Goal: Information Seeking & Learning: Learn about a topic

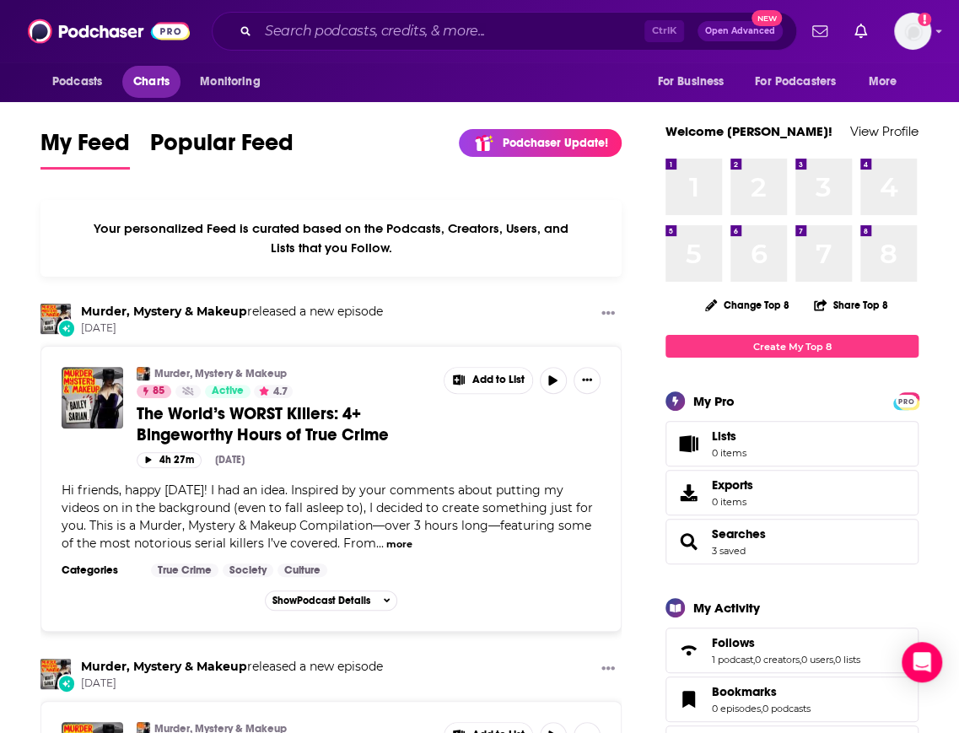
click at [159, 88] on span "Charts" at bounding box center [151, 82] width 36 height 24
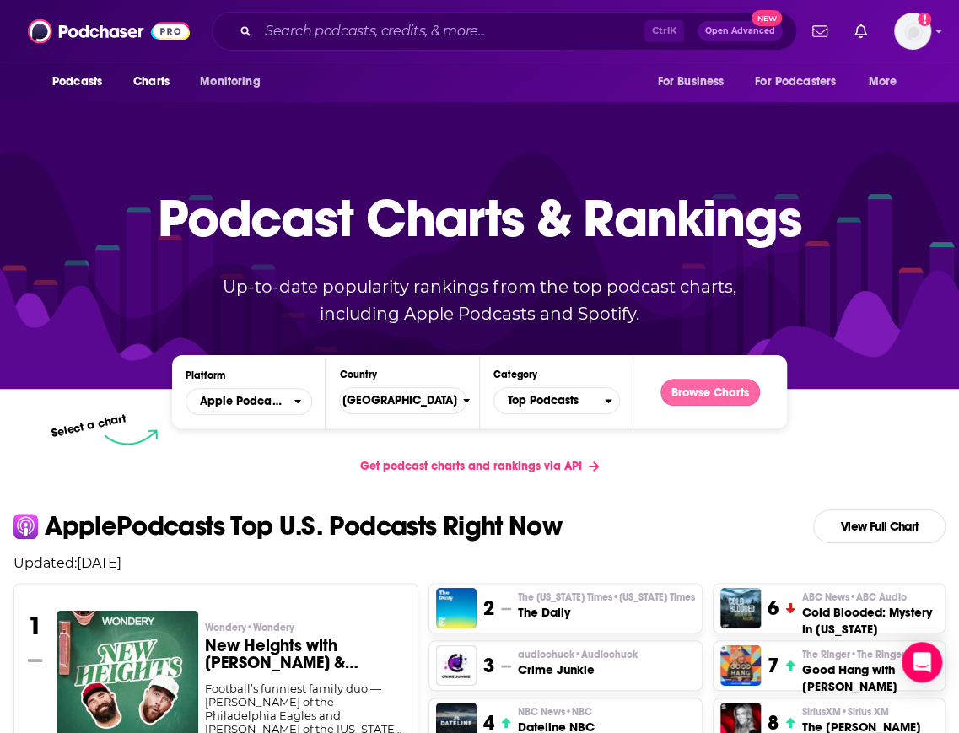
click at [702, 390] on button "Browse Charts" at bounding box center [709, 392] width 99 height 27
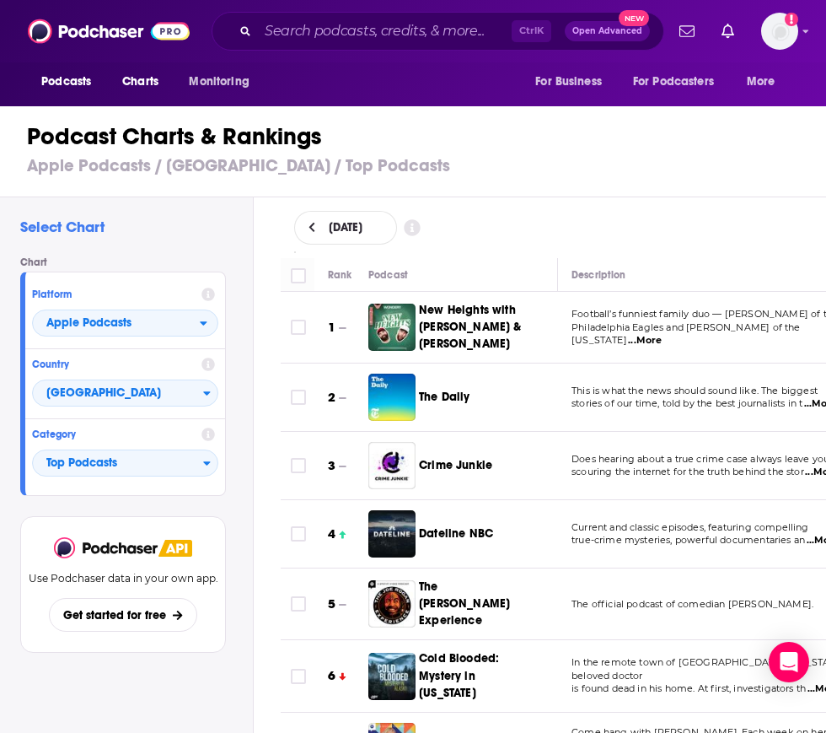
click at [557, 158] on h3 "Apple Podcasts / [GEOGRAPHIC_DATA] / Top Podcasts" at bounding box center [420, 165] width 787 height 21
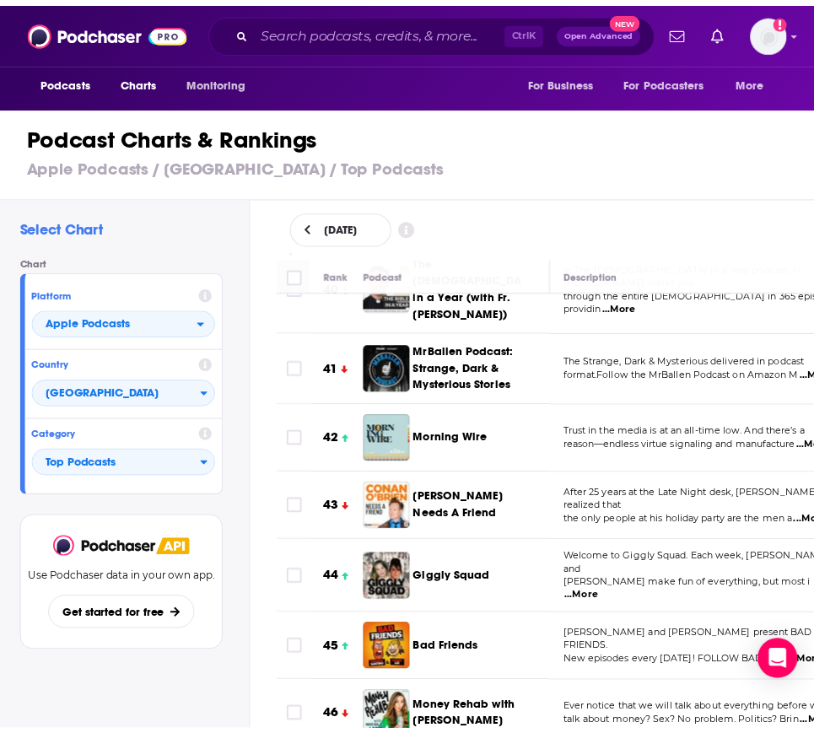
scroll to position [2819, 0]
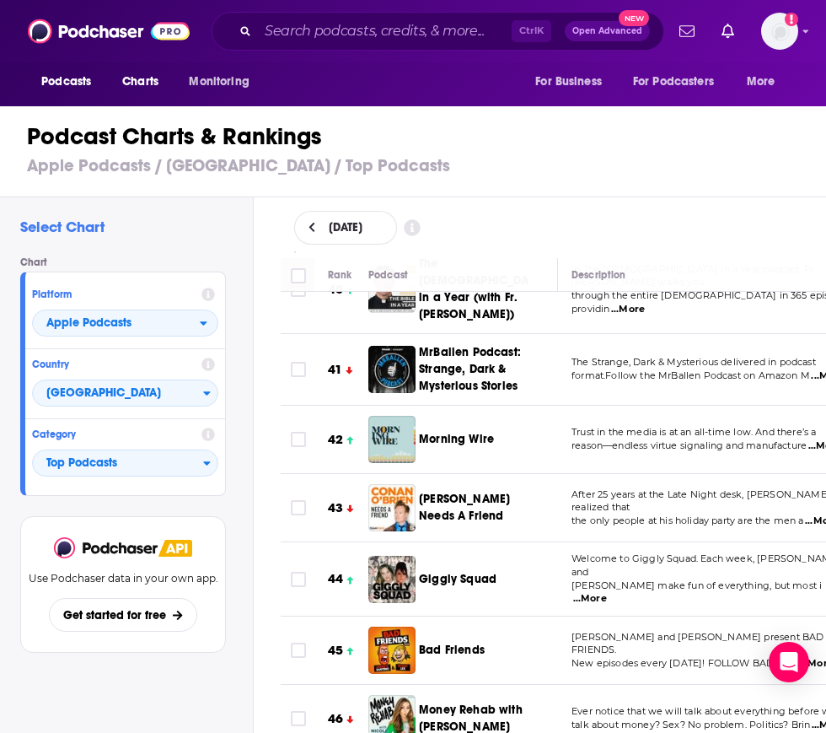
click at [442, 432] on span "Morning Wire" at bounding box center [456, 439] width 75 height 14
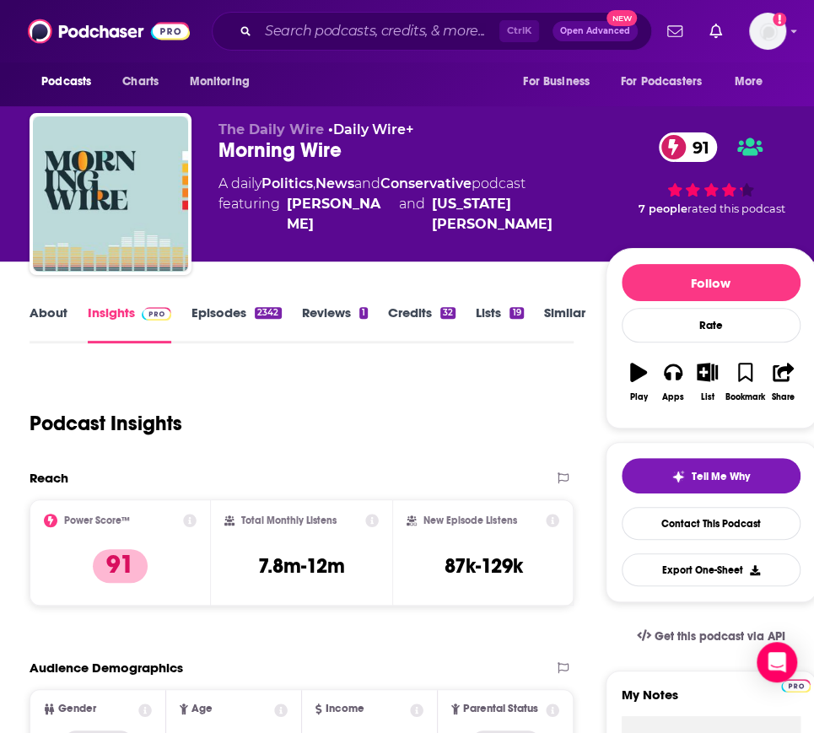
click at [214, 501] on div "Total Monthly Listens 7.8m-12m" at bounding box center [301, 552] width 181 height 106
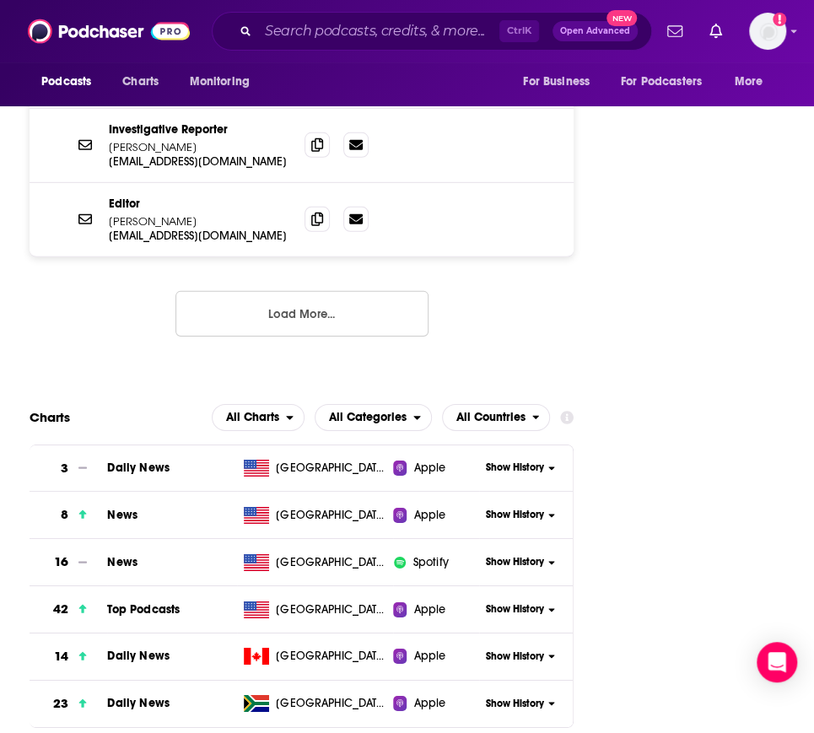
scroll to position [1917, 0]
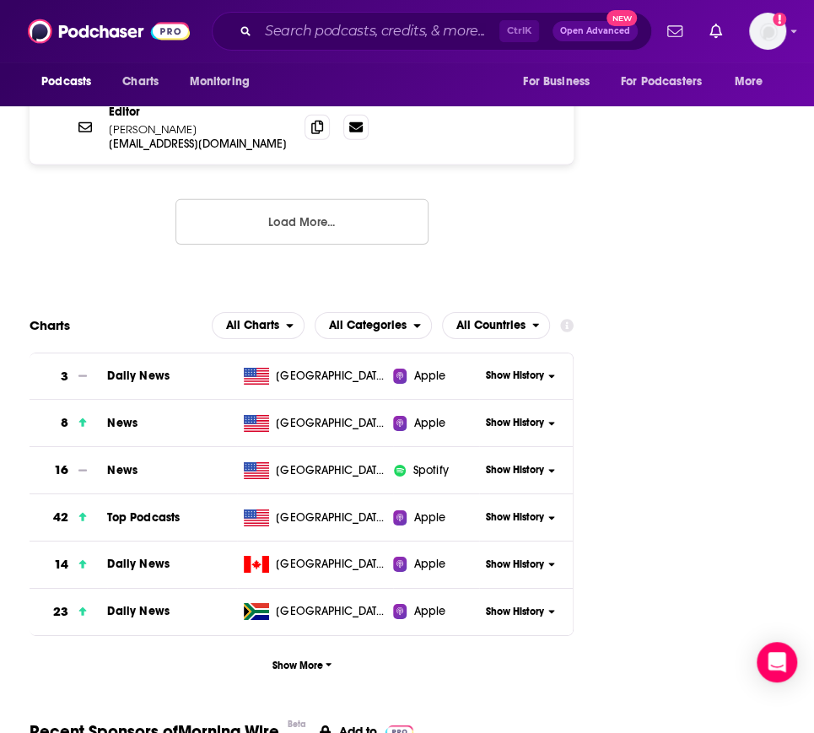
click at [540, 510] on span "Show History" at bounding box center [514, 517] width 58 height 14
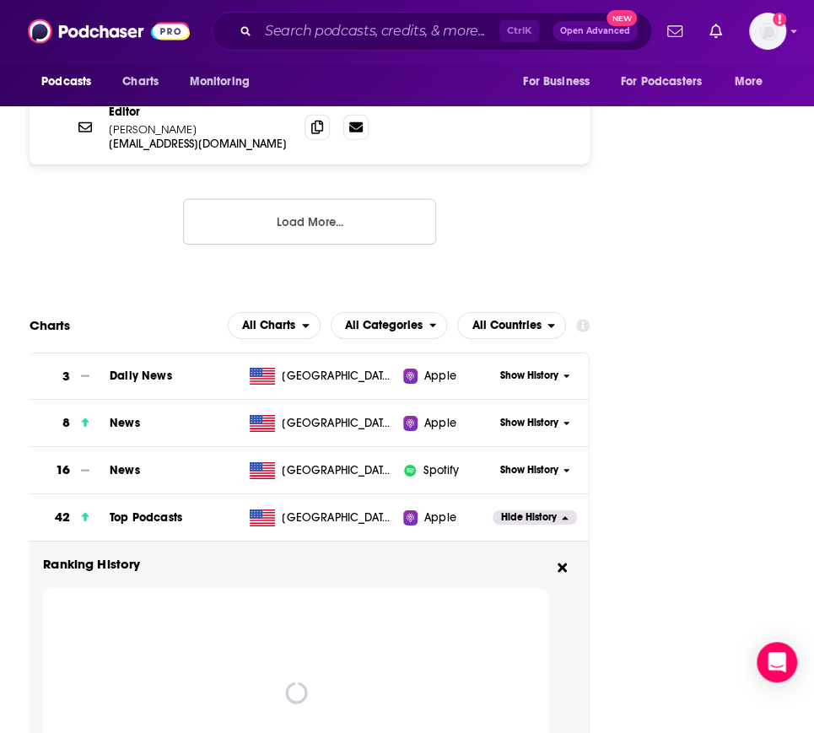
scroll to position [2093, 0]
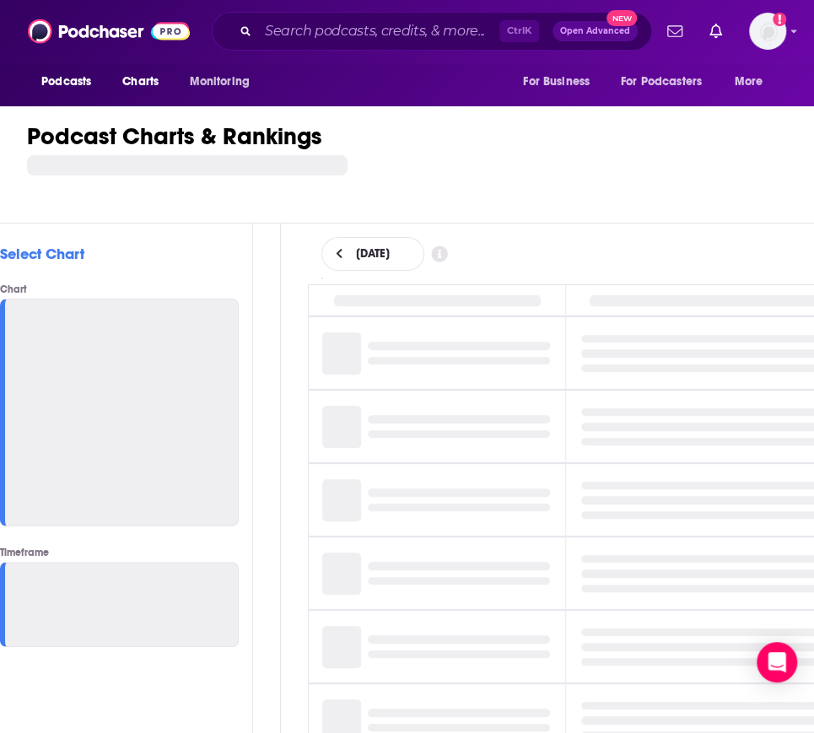
click at [692, 218] on div "Podcast Charts & Rankings" at bounding box center [427, 162] width 855 height 122
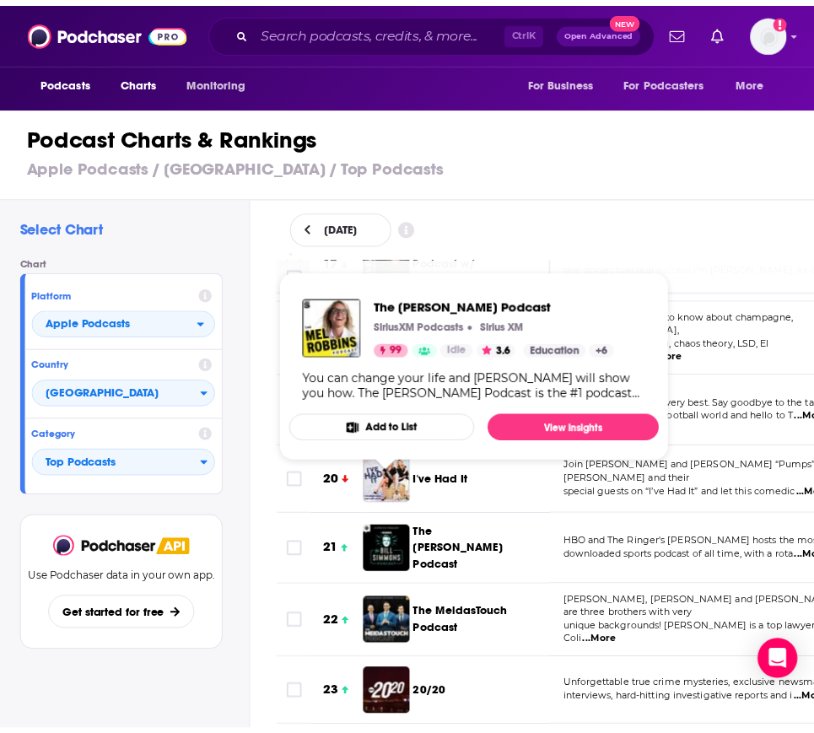
scroll to position [1376, 0]
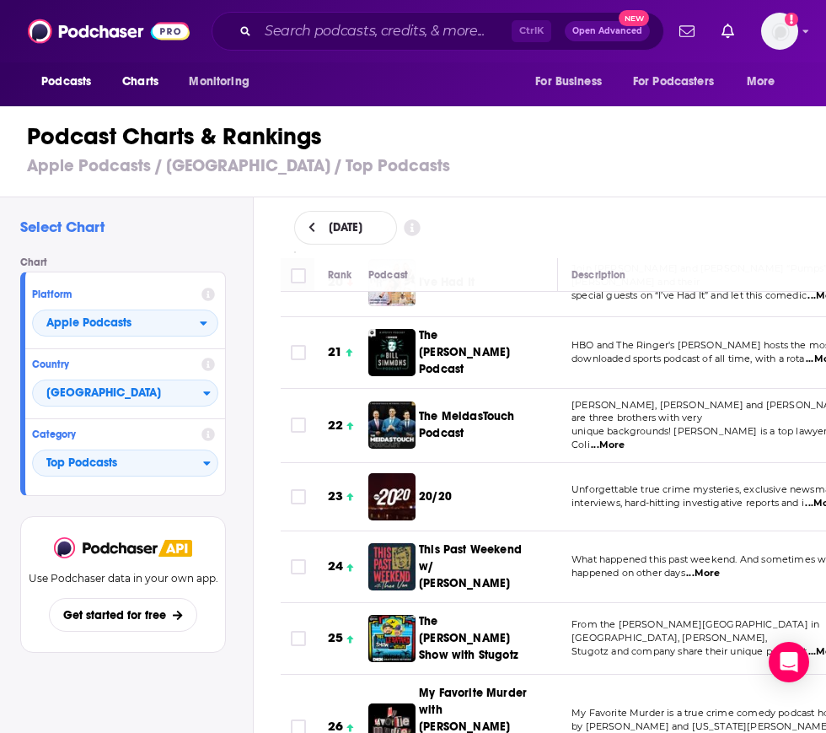
click at [460, 613] on span "The [PERSON_NAME] Show with Stugotz" at bounding box center [474, 638] width 110 height 51
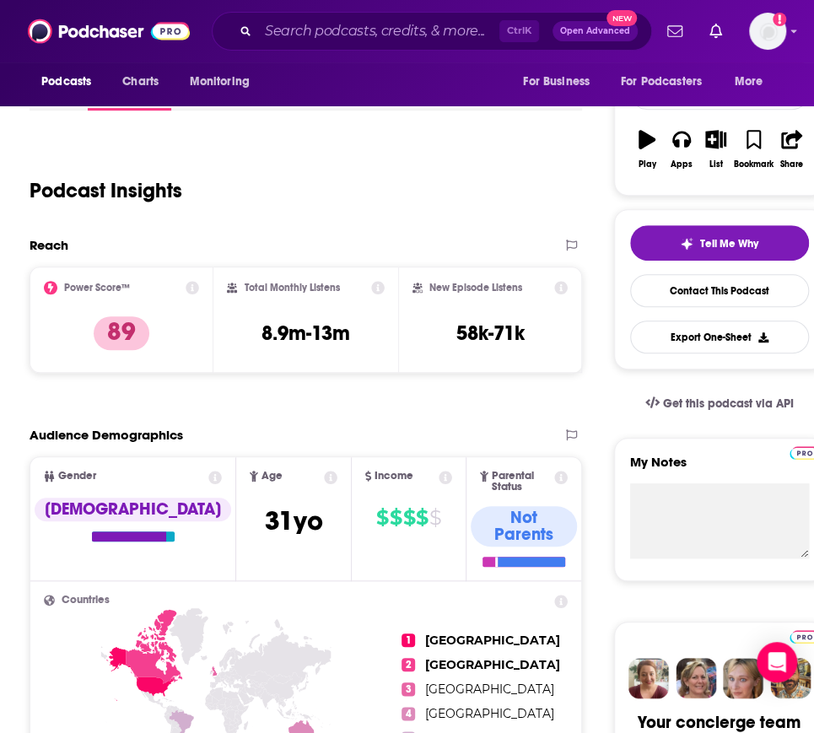
scroll to position [2299, 0]
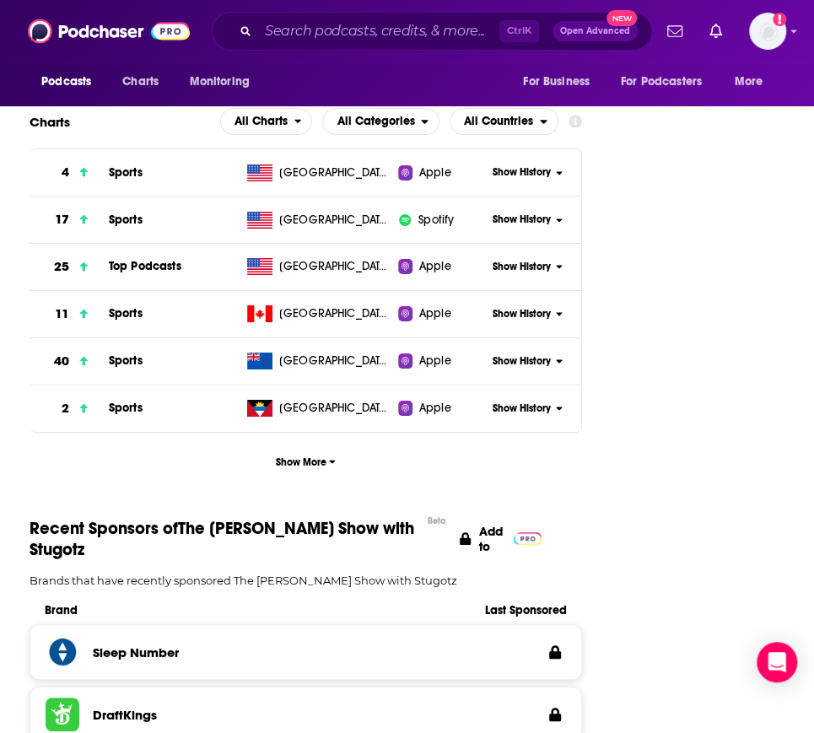
click at [550, 260] on span "Show History" at bounding box center [521, 267] width 58 height 14
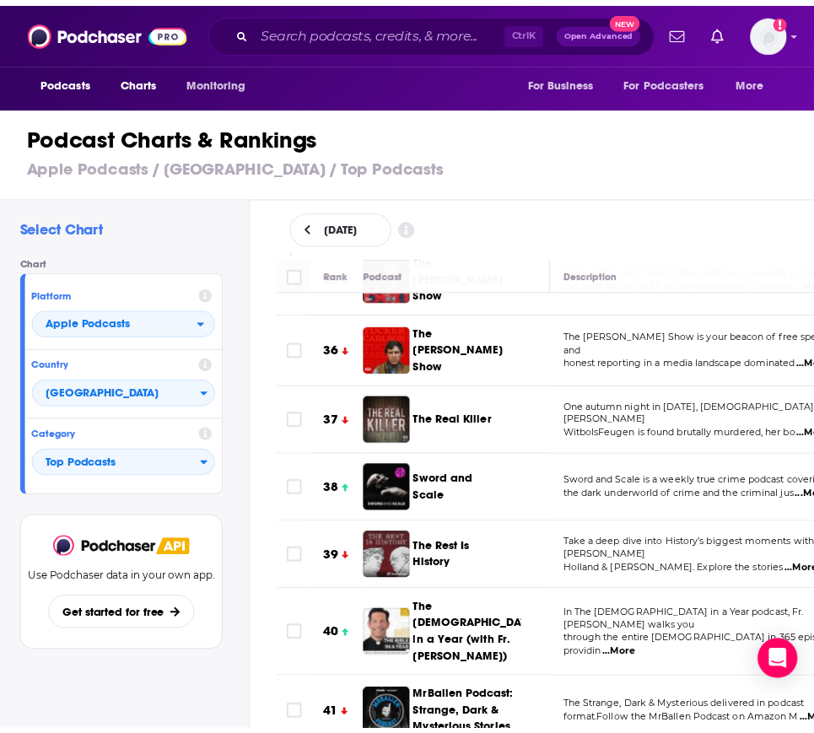
scroll to position [2474, 0]
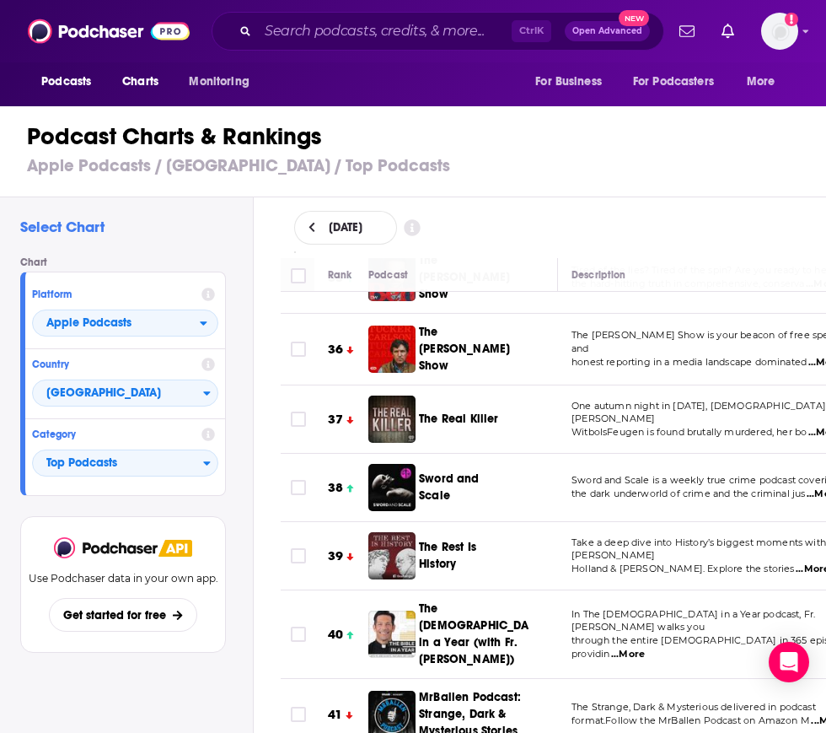
click at [464, 471] on span "Sword and Scale" at bounding box center [449, 486] width 61 height 31
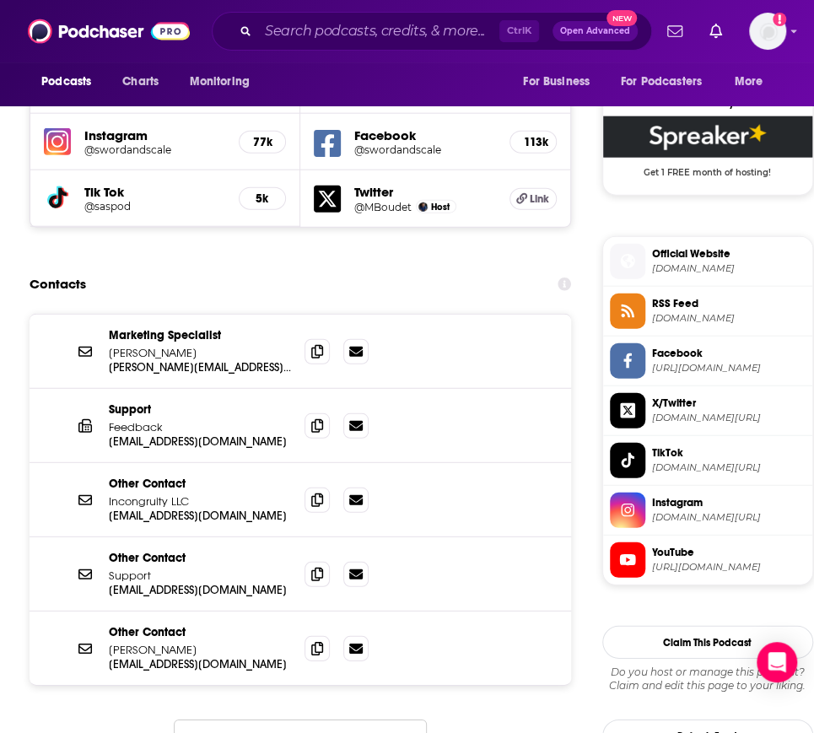
scroll to position [1966, 0]
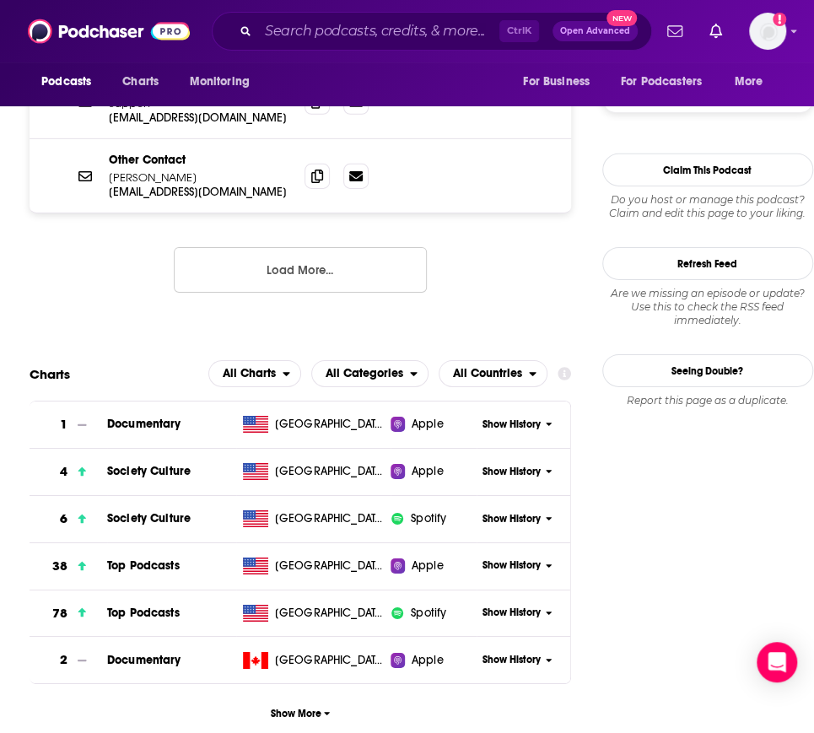
click at [506, 558] on span "Show History" at bounding box center [511, 565] width 58 height 14
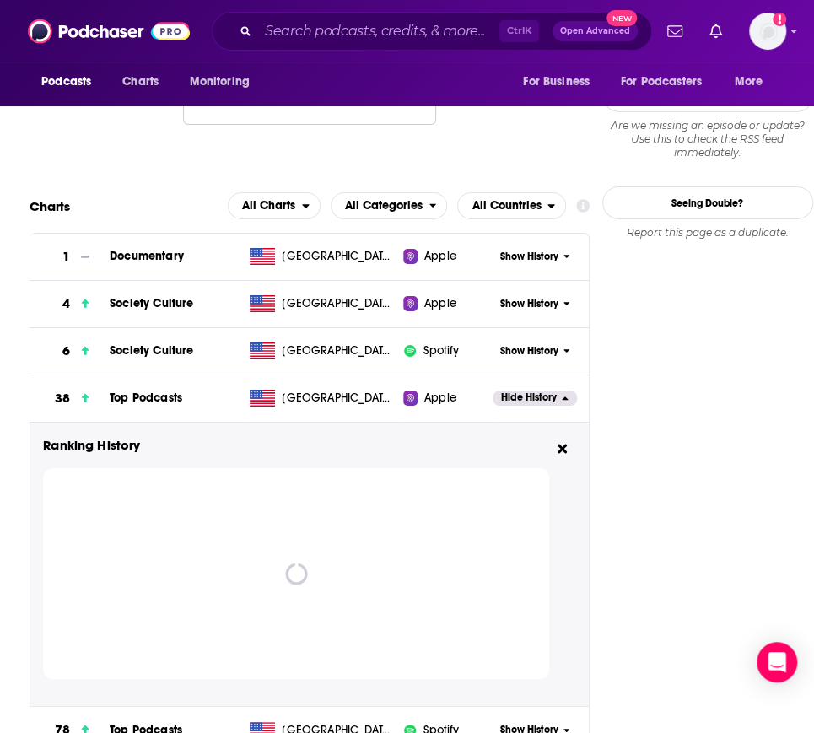
scroll to position [2135, 0]
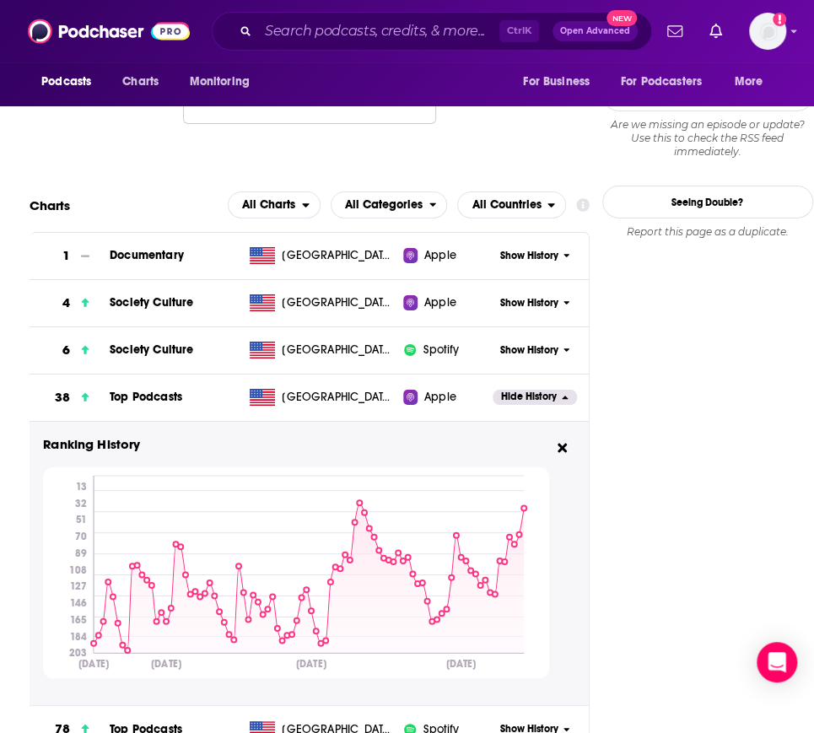
click at [142, 80] on span "Charts" at bounding box center [140, 82] width 36 height 24
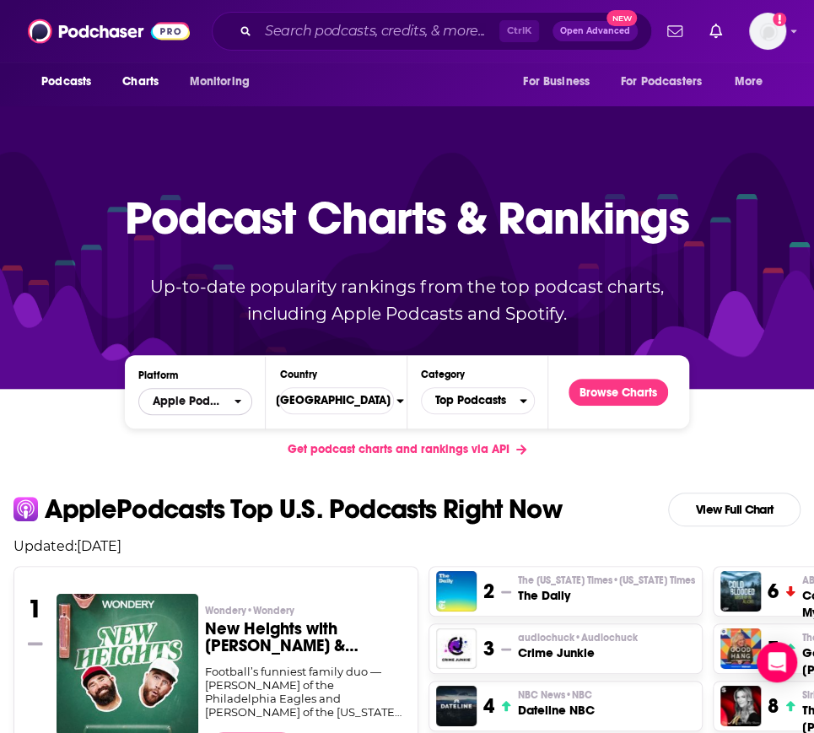
click at [234, 401] on span "Apple Podcasts" at bounding box center [186, 401] width 94 height 29
click at [216, 448] on span "Spotify" at bounding box center [194, 453] width 92 height 10
click at [592, 394] on button "Browse Charts" at bounding box center [617, 392] width 99 height 27
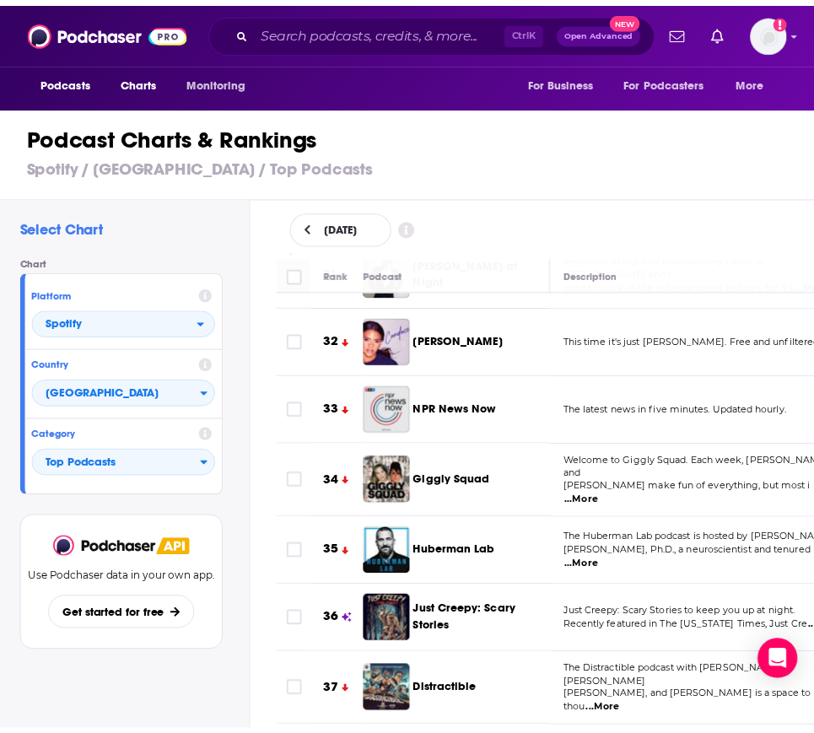
scroll to position [2154, 0]
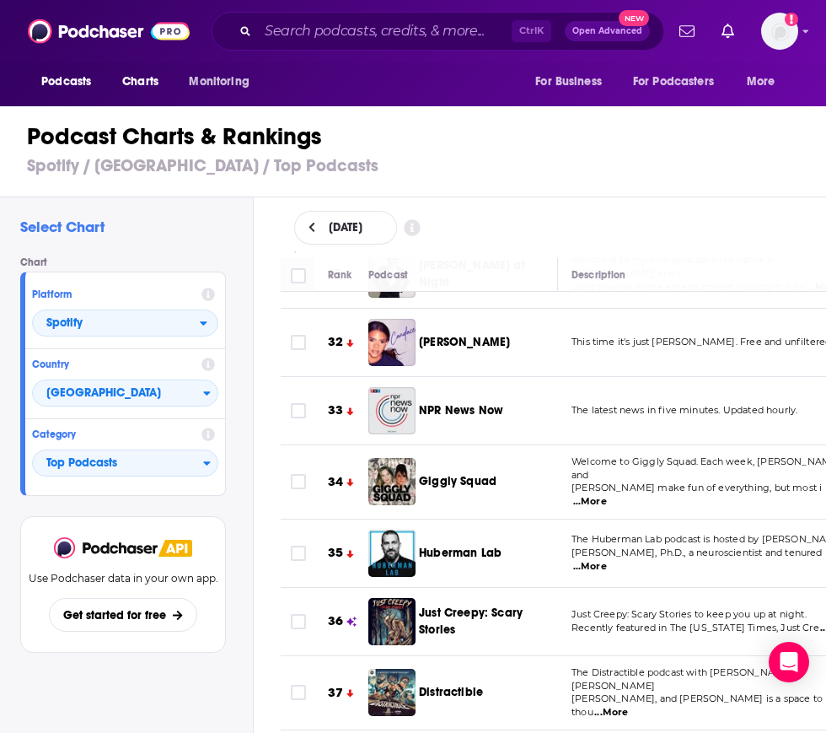
click at [470, 605] on span "Just Creepy: Scary Stories" at bounding box center [471, 620] width 104 height 31
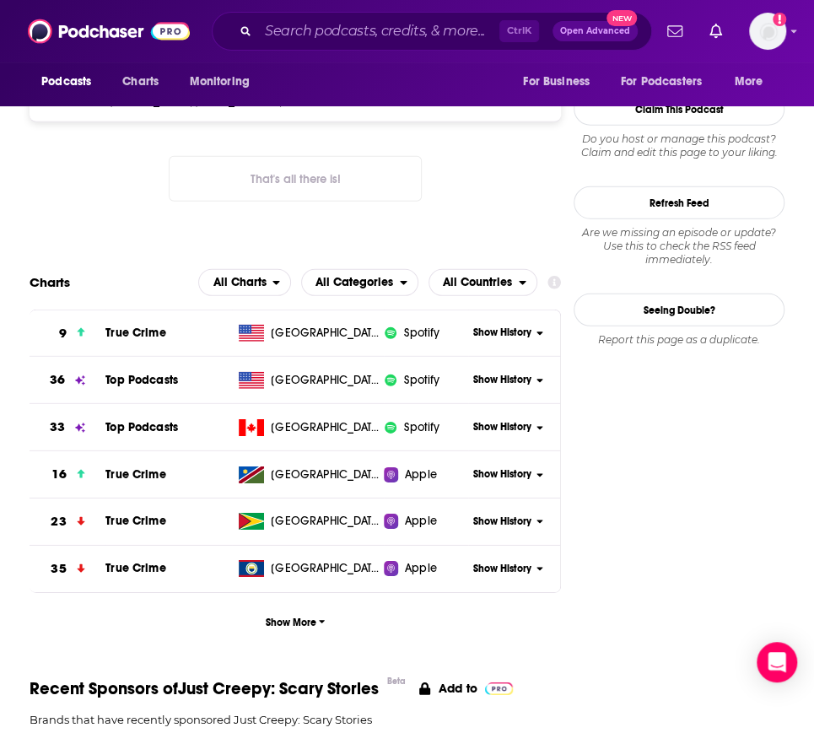
scroll to position [1716, 0]
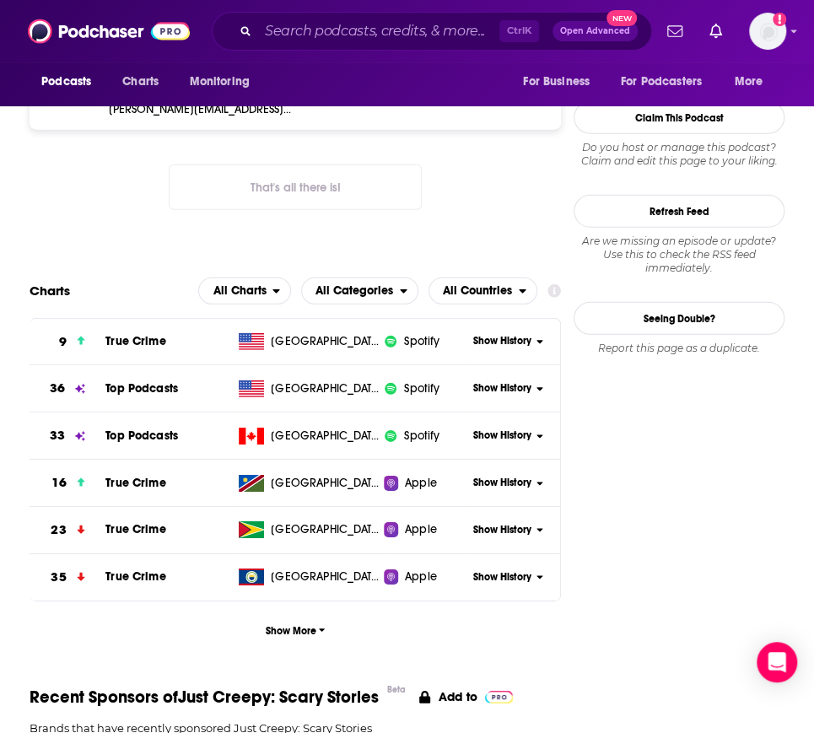
click at [516, 381] on span "Show History" at bounding box center [502, 388] width 58 height 14
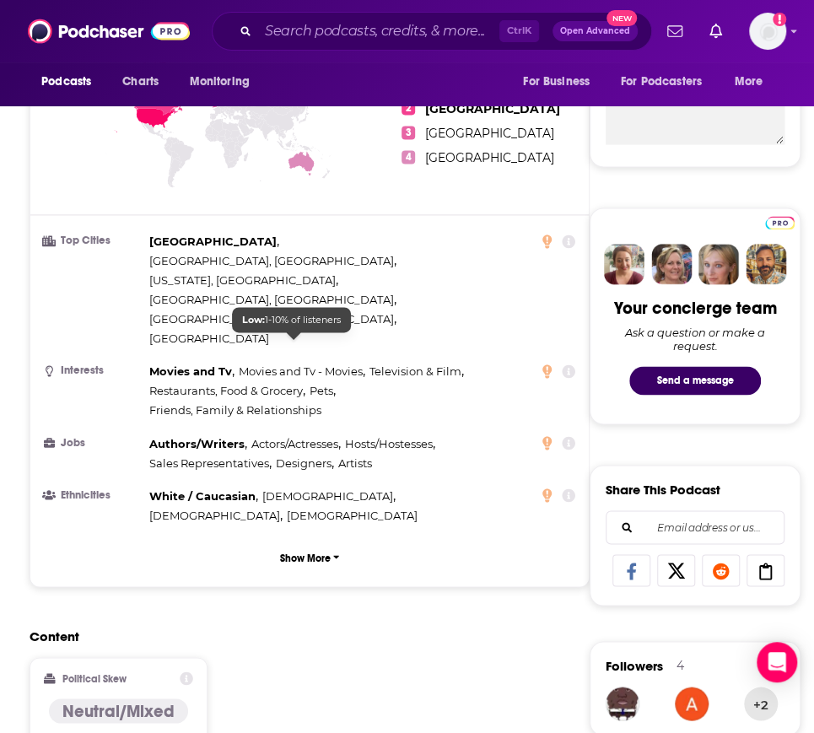
scroll to position [0, 0]
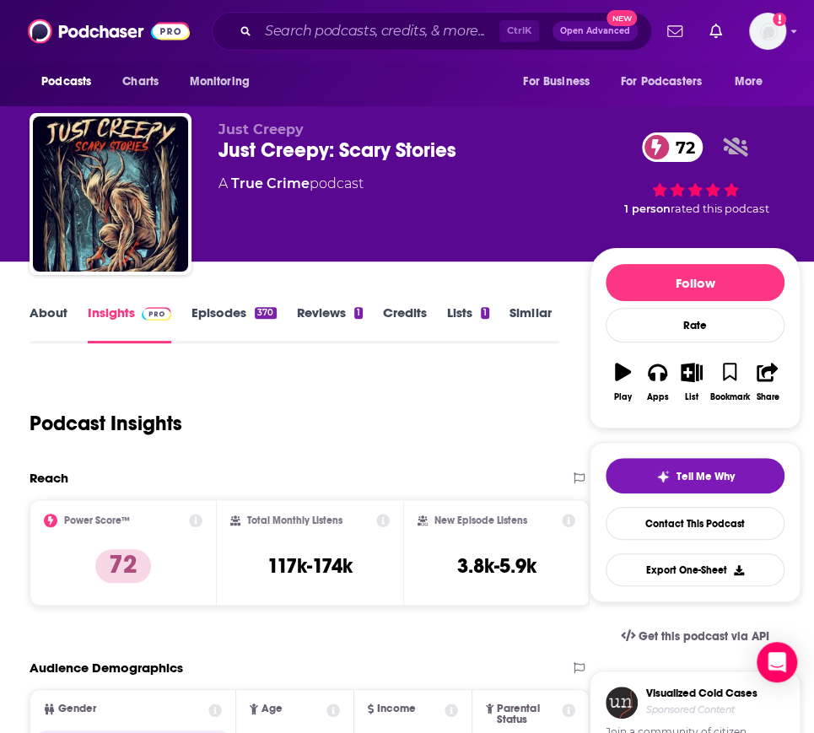
click at [405, 197] on div "Just Creepy Just Creepy: Scary Stories 72 A True Crime podcast" at bounding box center [403, 188] width 371 height 135
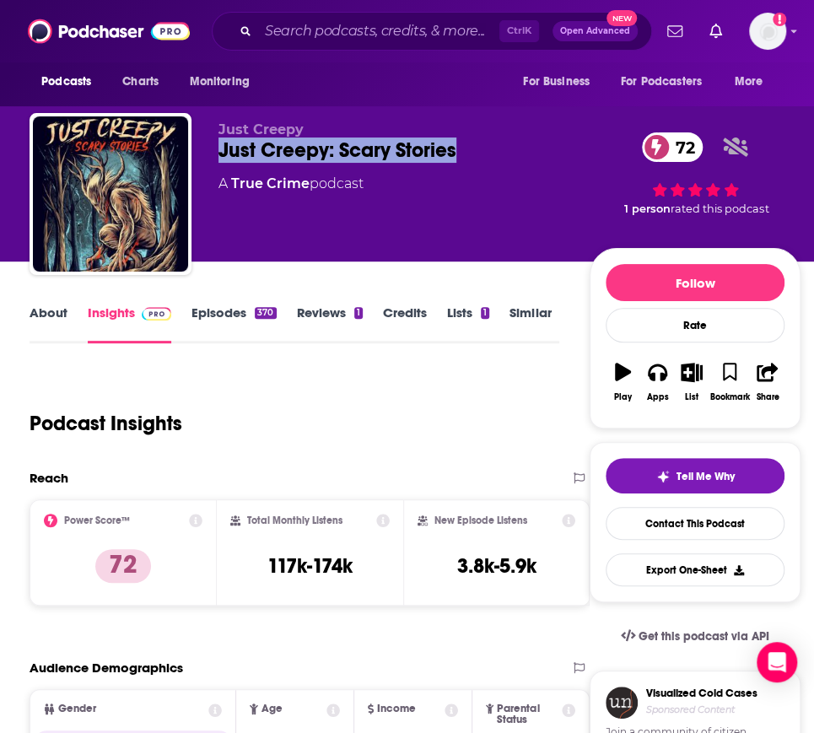
drag, startPoint x: 459, startPoint y: 150, endPoint x: 220, endPoint y: 154, distance: 238.7
click at [220, 154] on div "Just Creepy: Scary Stories 72" at bounding box center [403, 149] width 371 height 25
copy h2 "Just Creepy: Scary Stories"
